Goal: Information Seeking & Learning: Learn about a topic

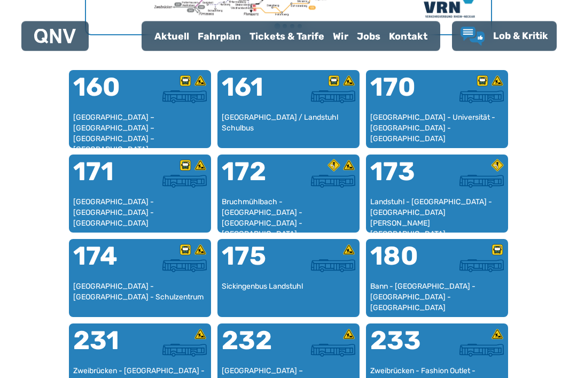
scroll to position [662, 0]
click at [141, 107] on div at bounding box center [173, 93] width 67 height 38
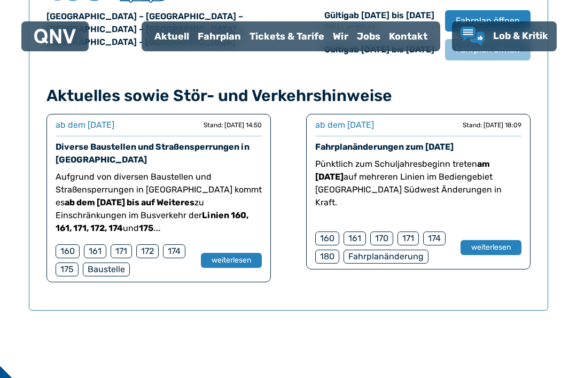
scroll to position [787, 0]
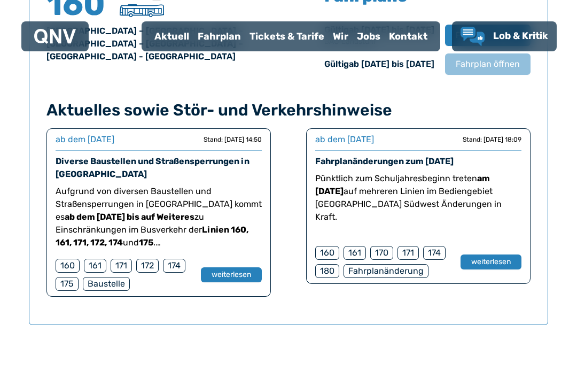
click at [496, 263] on button "weiterlesen" at bounding box center [490, 261] width 61 height 15
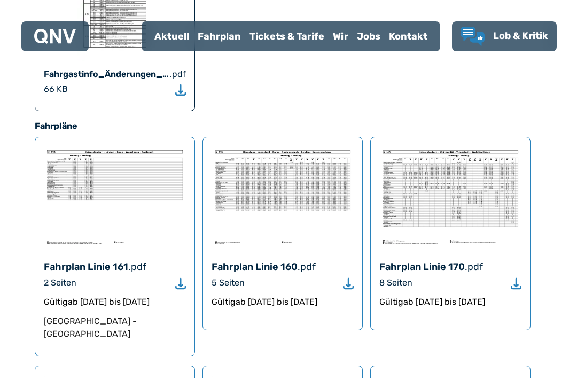
scroll to position [1027, 0]
click at [286, 145] on img at bounding box center [283, 195] width 142 height 101
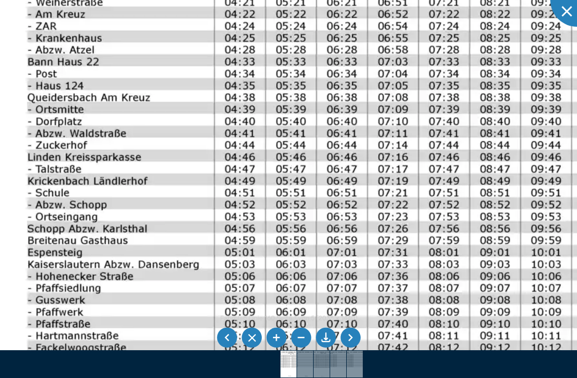
click at [352, 348] on li at bounding box center [350, 337] width 20 height 20
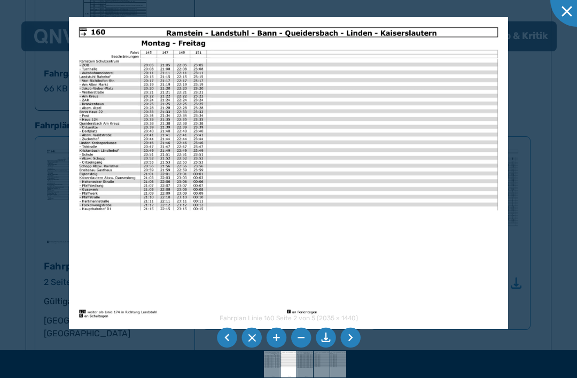
click at [159, 135] on img at bounding box center [289, 172] width 440 height 311
click at [155, 116] on img at bounding box center [289, 172] width 440 height 311
click at [153, 124] on img at bounding box center [289, 172] width 440 height 311
click at [153, 130] on img at bounding box center [289, 172] width 440 height 311
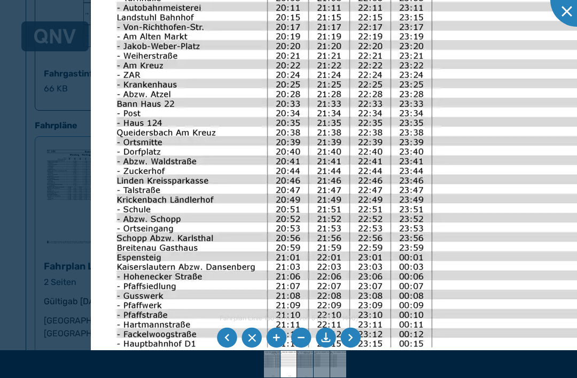
click at [222, 348] on li at bounding box center [227, 337] width 20 height 20
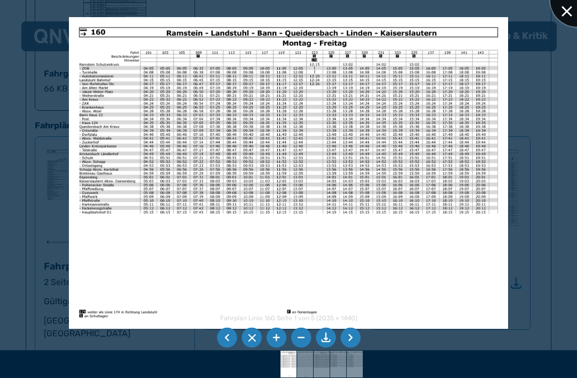
click at [563, 22] on div at bounding box center [576, -1] width 53 height 53
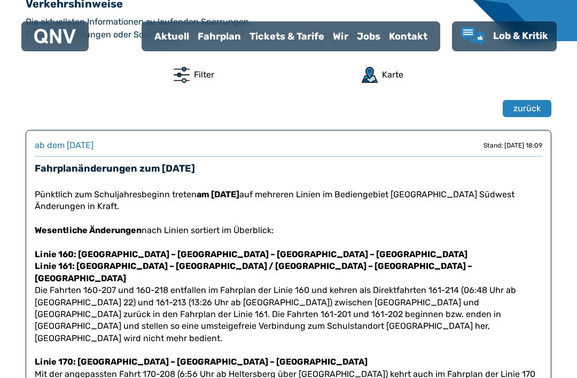
scroll to position [291, 0]
click at [192, 255] on strong "Linie 160: [GEOGRAPHIC_DATA] – [GEOGRAPHIC_DATA] – [GEOGRAPHIC_DATA] – [GEOGRAP…" at bounding box center [251, 254] width 433 height 10
click at [306, 253] on strong "Linie 160: [GEOGRAPHIC_DATA] – [GEOGRAPHIC_DATA] – [GEOGRAPHIC_DATA] – [GEOGRAP…" at bounding box center [251, 254] width 433 height 10
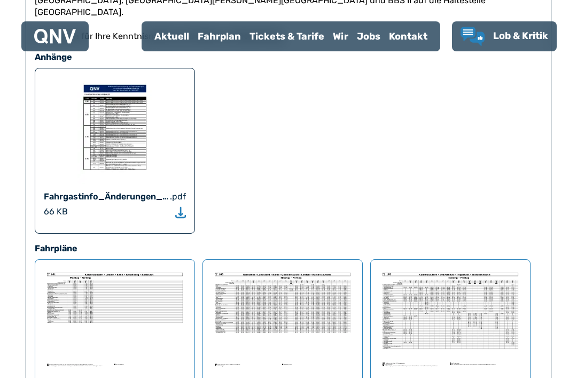
scroll to position [905, 0]
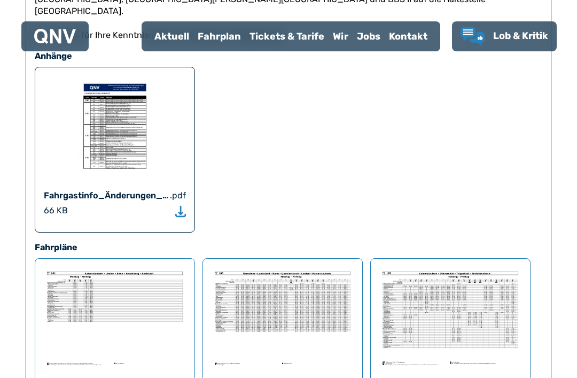
click at [285, 287] on img at bounding box center [283, 317] width 142 height 101
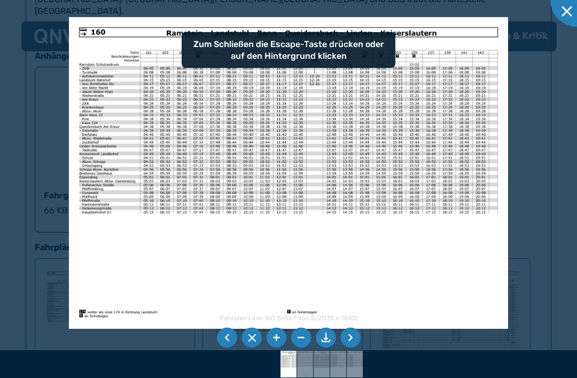
click at [293, 168] on img at bounding box center [289, 172] width 440 height 311
click at [286, 134] on img at bounding box center [289, 172] width 440 height 311
click at [288, 131] on img at bounding box center [289, 172] width 440 height 311
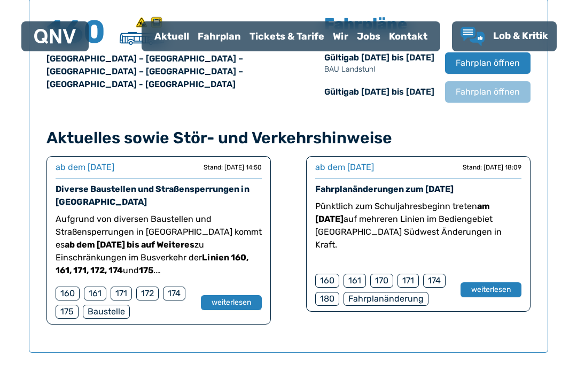
scroll to position [759, 0]
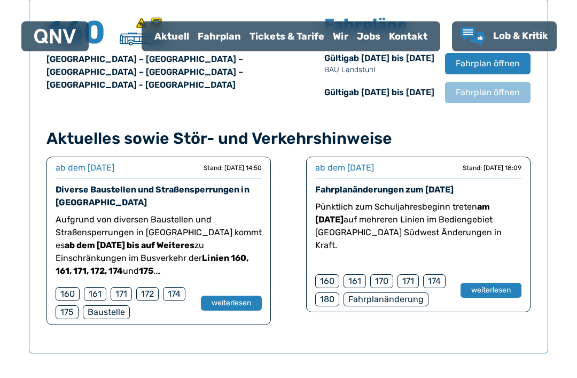
click at [329, 279] on div "160" at bounding box center [327, 281] width 24 height 14
click at [490, 292] on button "weiterlesen" at bounding box center [490, 290] width 61 height 15
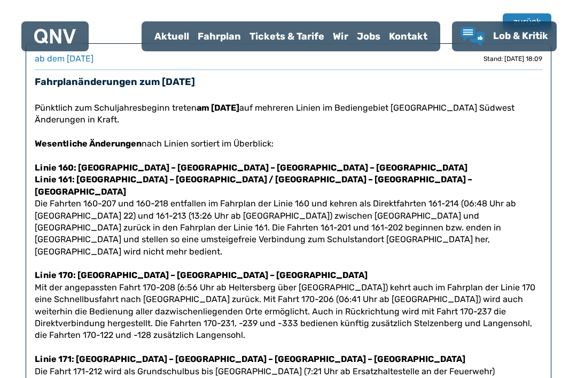
scroll to position [379, 0]
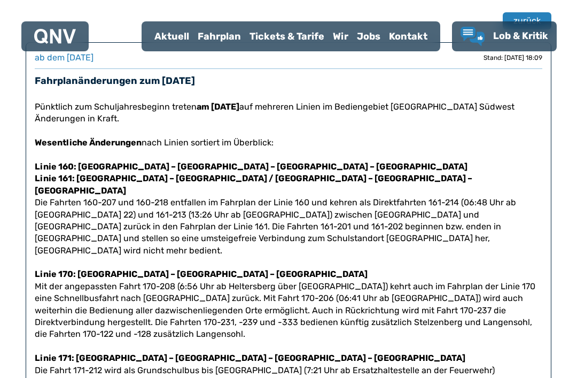
click at [238, 143] on p "Wesentliche Änderungen nach Linien sortiert im Überblick:" at bounding box center [288, 143] width 507 height 12
click at [237, 176] on strong "Linie 161: [GEOGRAPHIC_DATA] – [GEOGRAPHIC_DATA] / [GEOGRAPHIC_DATA] – [GEOGRAP…" at bounding box center [253, 184] width 437 height 22
click at [82, 177] on strong "Linie 161: [GEOGRAPHIC_DATA] – [GEOGRAPHIC_DATA] / [GEOGRAPHIC_DATA] – [GEOGRAP…" at bounding box center [253, 184] width 437 height 22
click at [115, 173] on strong "Linie 161: [GEOGRAPHIC_DATA] – [GEOGRAPHIC_DATA] / [GEOGRAPHIC_DATA] – [GEOGRAP…" at bounding box center [253, 184] width 437 height 22
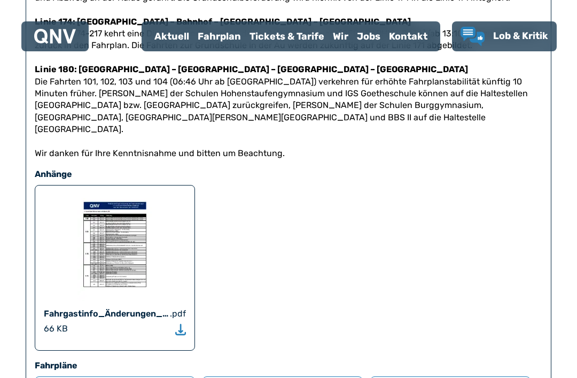
scroll to position [788, 0]
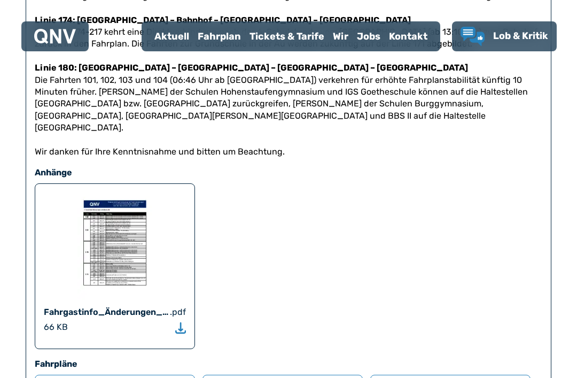
click at [121, 203] on img at bounding box center [114, 245] width 75 height 107
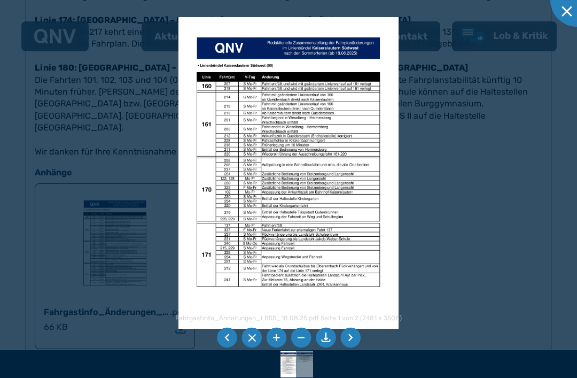
click at [285, 150] on img at bounding box center [288, 172] width 220 height 311
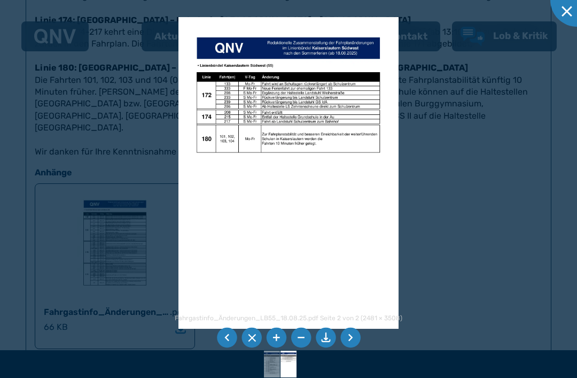
click at [278, 115] on img at bounding box center [288, 172] width 220 height 311
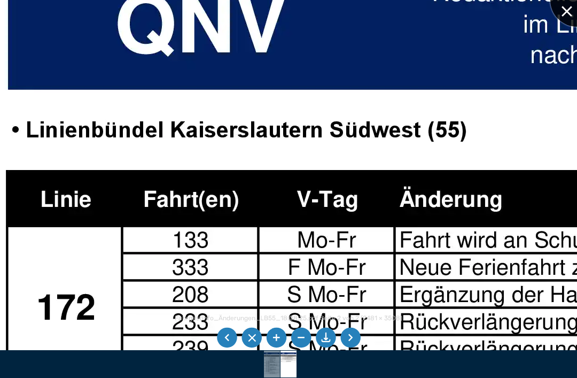
click at [570, 11] on div at bounding box center [576, -1] width 53 height 53
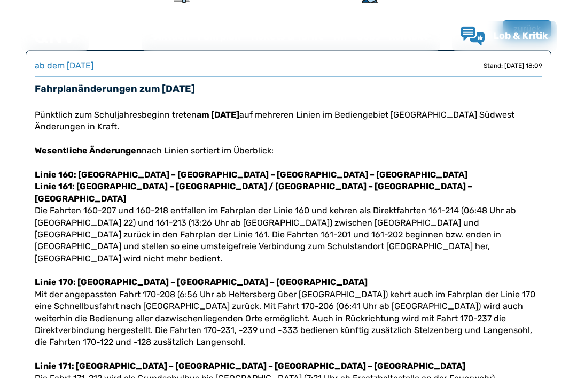
scroll to position [0, 0]
